Goal: Transaction & Acquisition: Download file/media

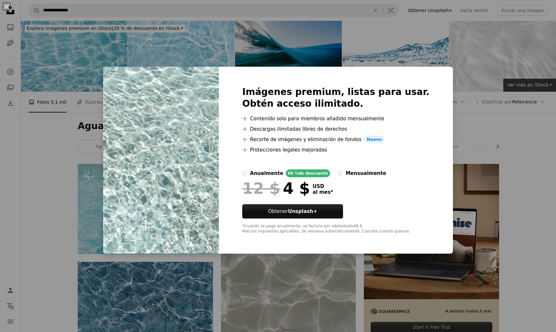
scroll to position [816, 0]
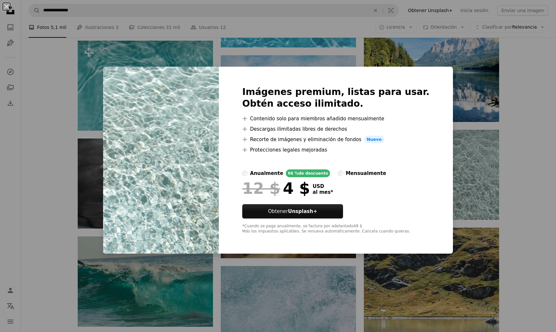
click at [466, 161] on div "An X shape Imágenes premium, listas para usar. Obtén acceso ilimitado. A plus s…" at bounding box center [278, 166] width 556 height 332
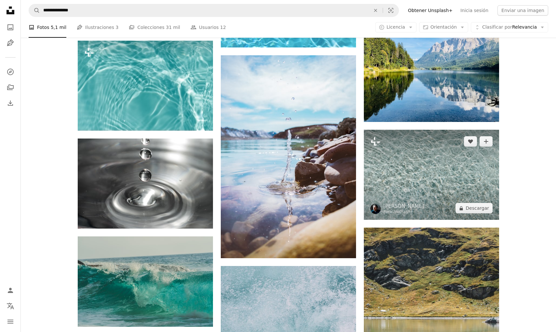
click at [439, 155] on img at bounding box center [431, 175] width 135 height 90
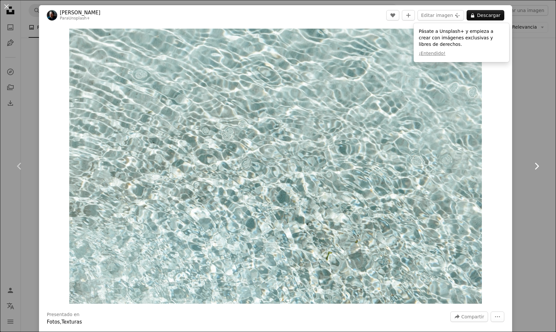
click at [550, 169] on link "Chevron right" at bounding box center [536, 166] width 39 height 62
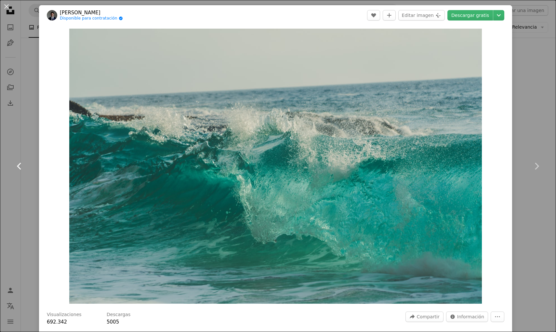
click at [9, 140] on link "Chevron left" at bounding box center [19, 166] width 39 height 62
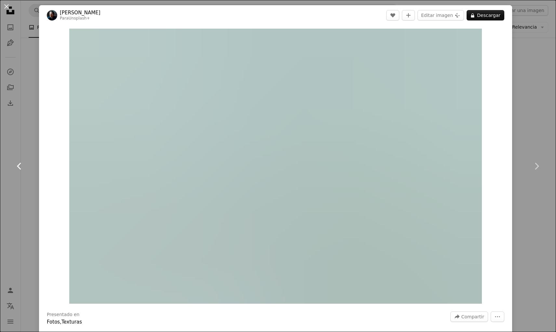
scroll to position [0, 136]
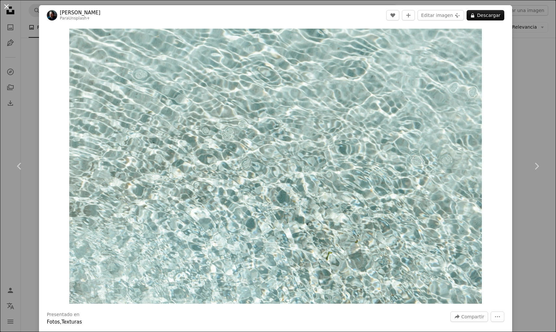
click at [5, 8] on button "An X shape" at bounding box center [7, 7] width 8 height 8
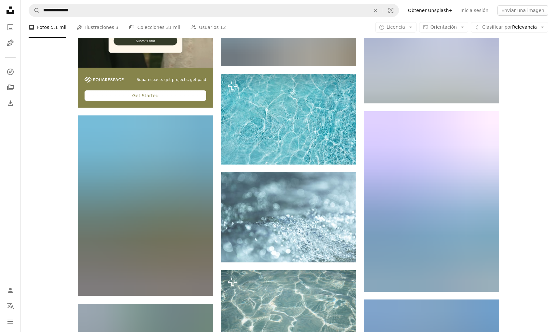
scroll to position [1430, 0]
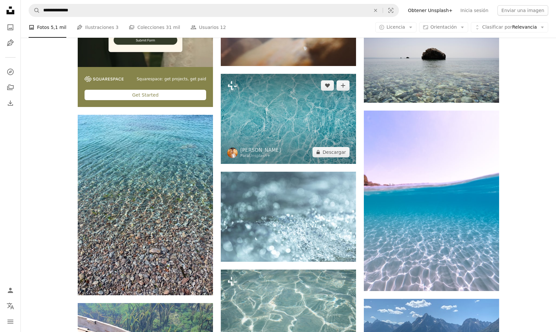
click at [301, 123] on img at bounding box center [288, 119] width 135 height 90
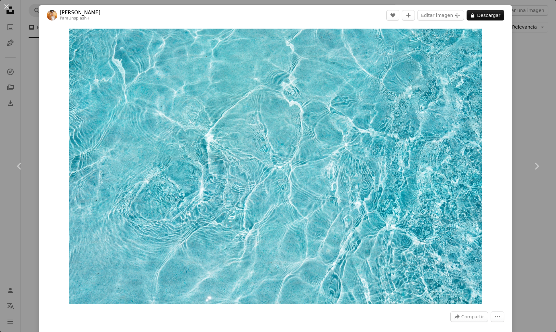
click at [22, 91] on div "An X shape Chevron left Chevron right [PERSON_NAME] Para Unsplash+ A heart A pl…" at bounding box center [278, 166] width 556 height 332
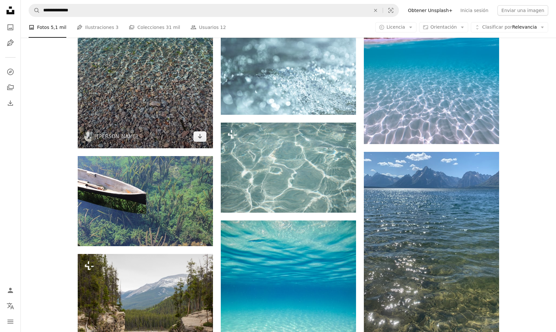
scroll to position [1577, 0]
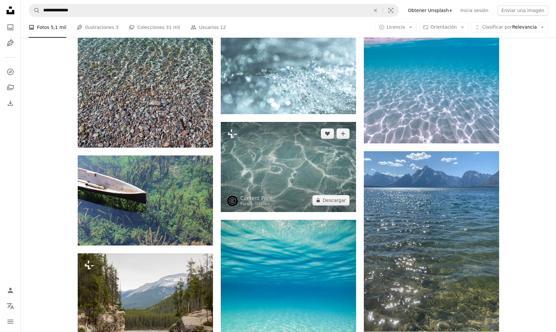
click at [273, 163] on img at bounding box center [288, 167] width 135 height 90
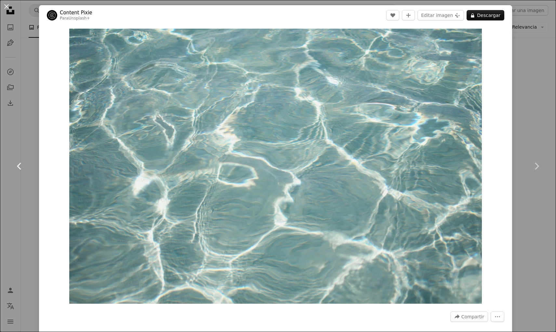
click at [32, 193] on link "Chevron left" at bounding box center [19, 166] width 39 height 62
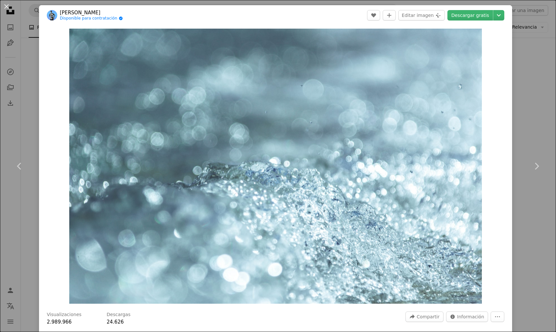
click at [10, 94] on div "An X shape Chevron left Chevron right [PERSON_NAME] Disponible para contratació…" at bounding box center [278, 166] width 556 height 332
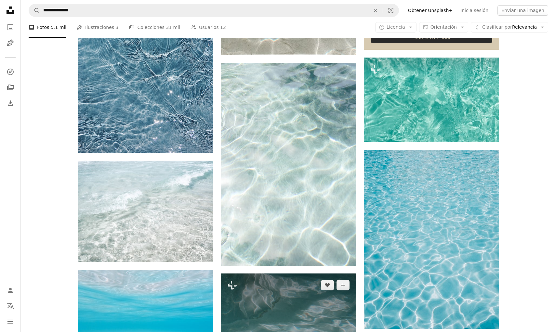
scroll to position [265, 0]
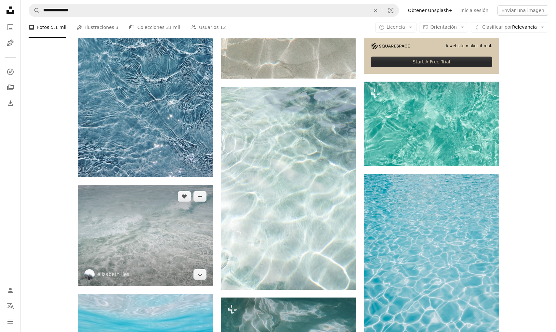
click at [120, 243] on img at bounding box center [145, 235] width 135 height 101
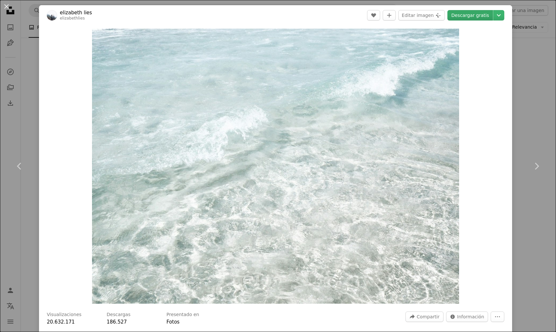
click at [471, 15] on link "Descargar gratis" at bounding box center [470, 15] width 46 height 10
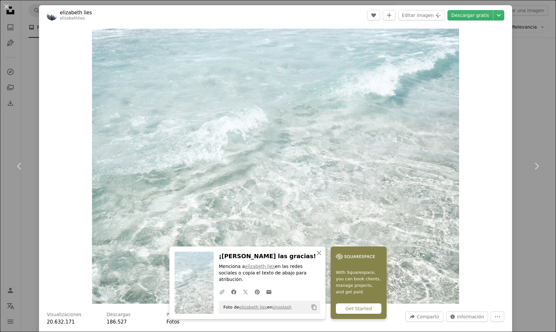
click at [18, 129] on div "An X shape Chevron left Chevron right [PERSON_NAME] lies elizabethlies A heart …" at bounding box center [278, 166] width 556 height 332
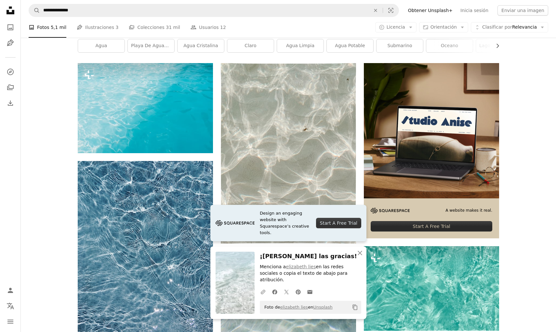
scroll to position [98, 0]
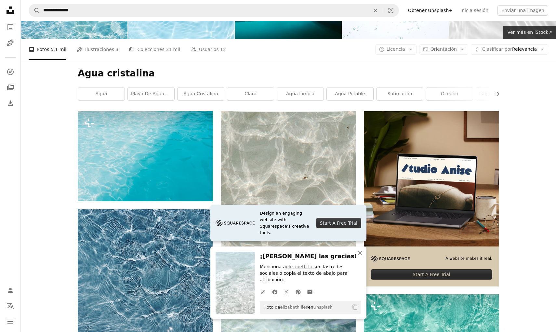
scroll to position [52, 0]
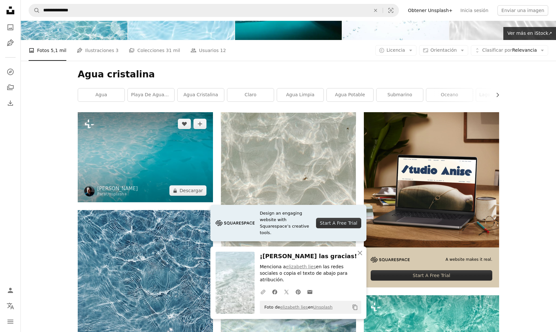
click at [147, 160] on img at bounding box center [145, 157] width 135 height 90
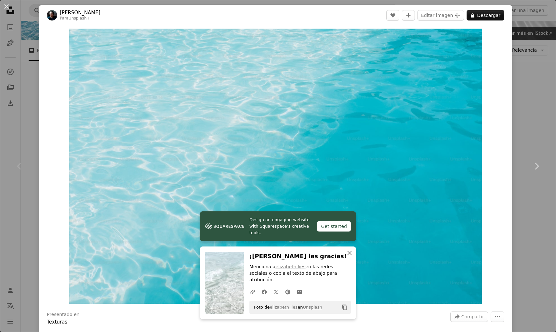
click at [25, 154] on div "Chevron left" at bounding box center [19, 166] width 39 height 62
click at [23, 108] on div "An X shape Chevron left Chevron right [PERSON_NAME] Para Unsplash+ A heart A pl…" at bounding box center [278, 166] width 556 height 332
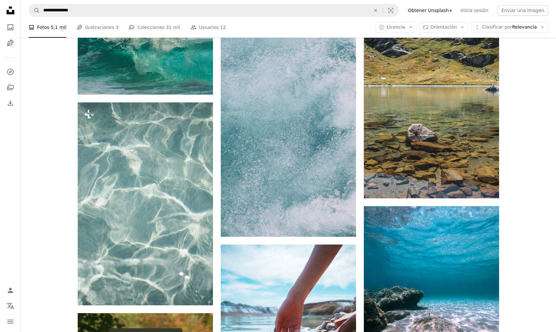
scroll to position [1083, 0]
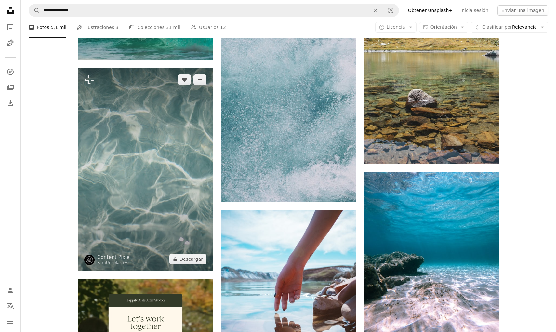
click at [159, 166] on img at bounding box center [145, 169] width 135 height 203
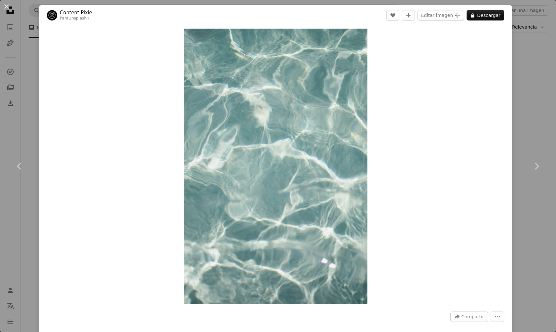
click at [27, 97] on div "An X shape Chevron left Chevron right Content Pixie Para Unsplash+ A heart A pl…" at bounding box center [278, 166] width 556 height 332
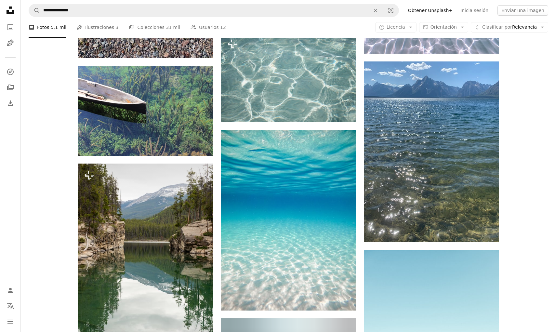
scroll to position [1668, 0]
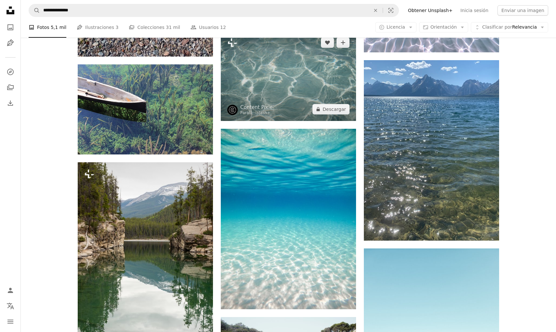
click at [259, 68] on img at bounding box center [288, 76] width 135 height 90
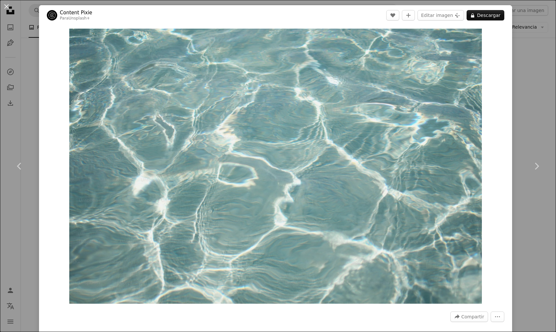
click at [544, 84] on div "An X shape Chevron left Chevron right Content Pixie Para Unsplash+ A heart A pl…" at bounding box center [278, 166] width 556 height 332
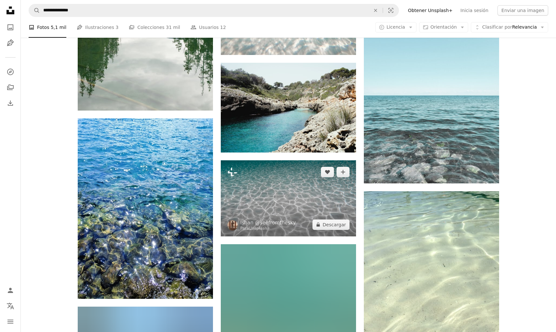
scroll to position [1935, 0]
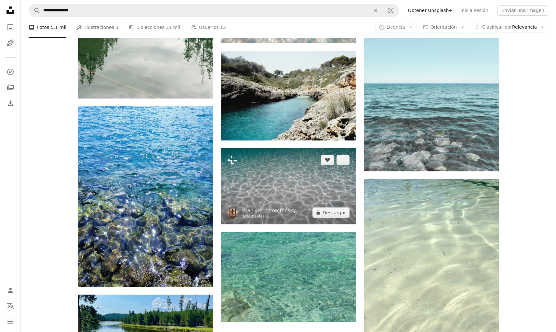
click at [285, 186] on img at bounding box center [288, 186] width 135 height 76
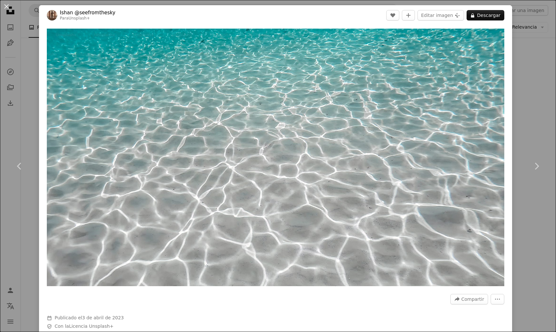
click at [532, 73] on div "An X shape Chevron left Chevron right [PERSON_NAME] @seefromthesky Para Unsplas…" at bounding box center [278, 166] width 556 height 332
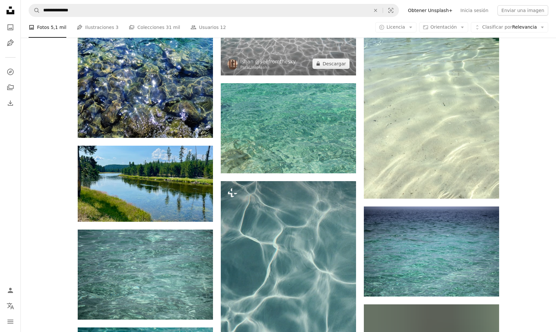
scroll to position [2088, 0]
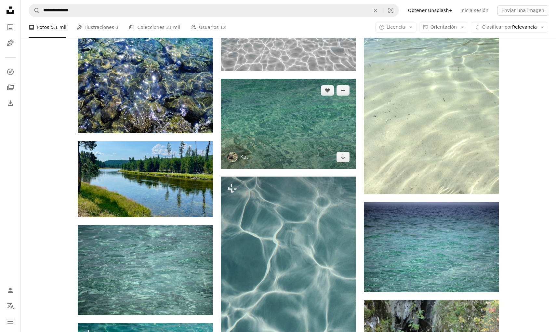
click at [267, 111] on img at bounding box center [288, 124] width 135 height 90
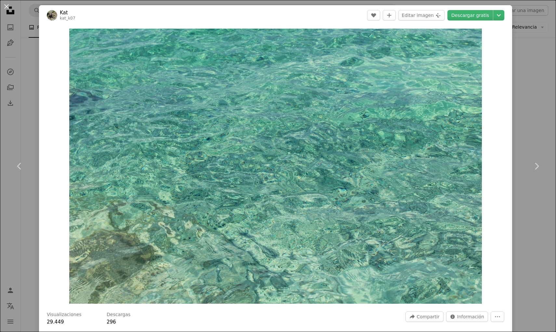
click at [537, 59] on div "An X shape Chevron left Chevron right Kat kat_k07 A heart A plus sign Editar im…" at bounding box center [278, 166] width 556 height 332
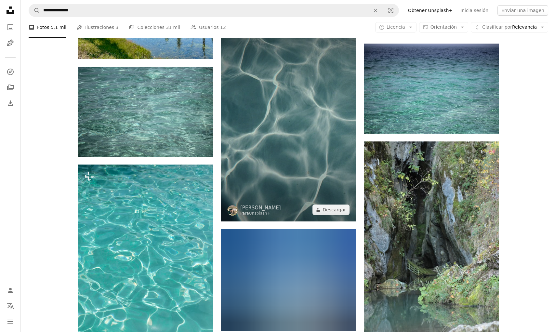
scroll to position [2251, 0]
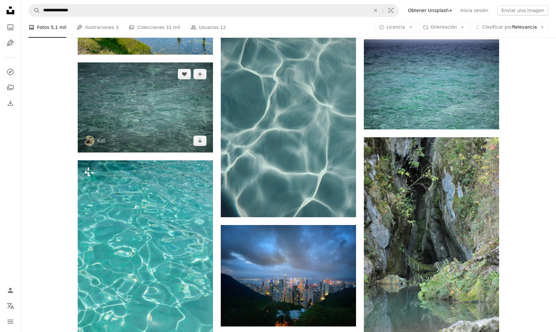
click at [152, 112] on img at bounding box center [145, 107] width 135 height 90
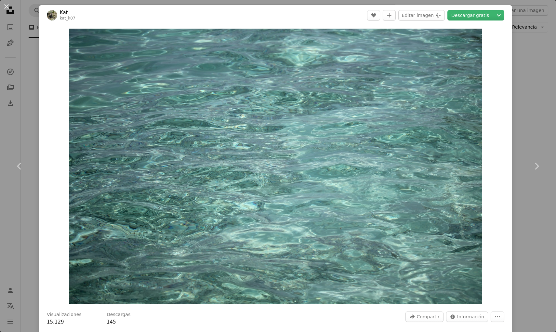
click at [536, 96] on div "An X shape Chevron left Chevron right Kat kat_k07 A heart A plus sign Editar im…" at bounding box center [278, 166] width 556 height 332
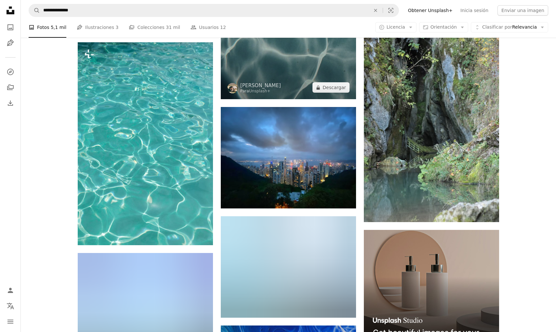
scroll to position [2244, 0]
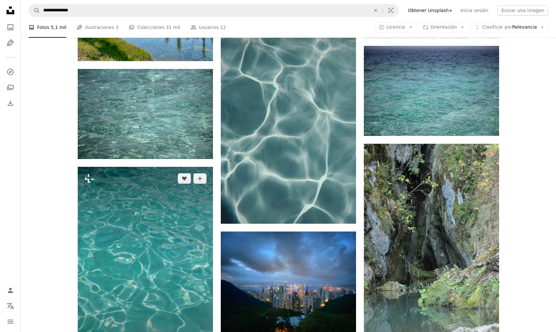
click at [149, 234] on img at bounding box center [145, 268] width 135 height 203
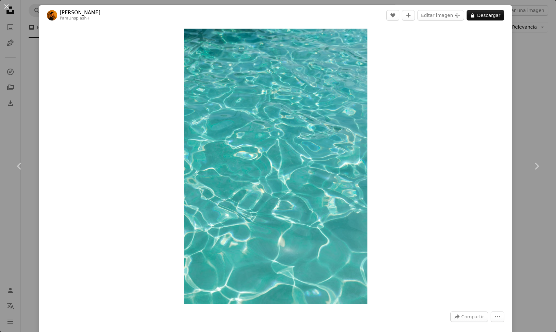
click at [526, 74] on div "An X shape Chevron left Chevron right [PERSON_NAME] Para Unsplash+ A heart A pl…" at bounding box center [278, 166] width 556 height 332
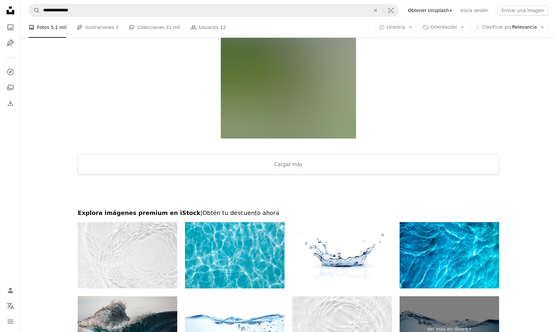
scroll to position [3292, 0]
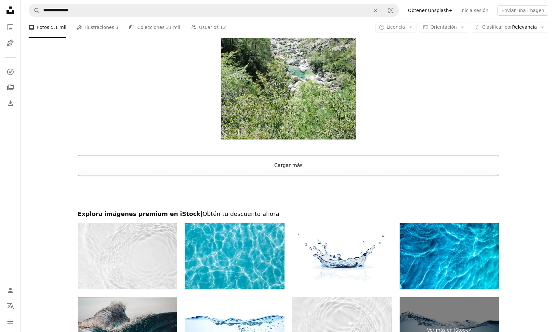
click at [305, 155] on button "Cargar más" at bounding box center [288, 165] width 421 height 21
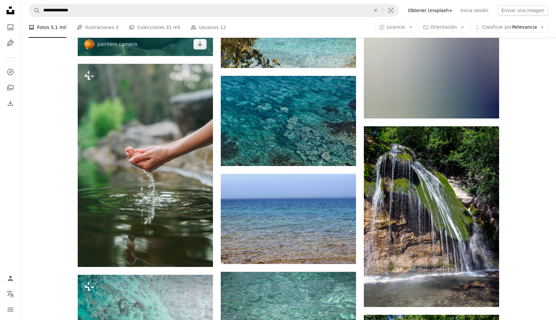
scroll to position [3571, 0]
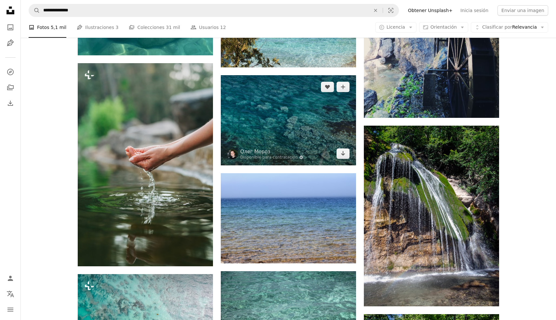
click at [267, 137] on img at bounding box center [288, 120] width 135 height 90
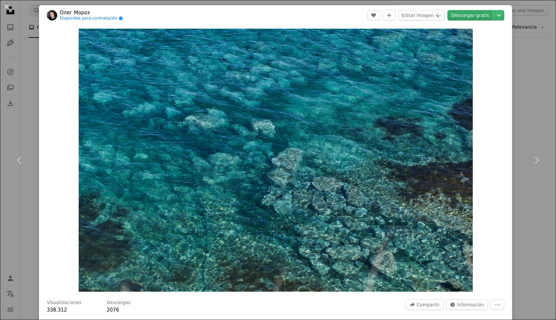
click at [477, 12] on link "Descargar gratis" at bounding box center [470, 15] width 46 height 10
